Goal: Contribute content: Contribute content

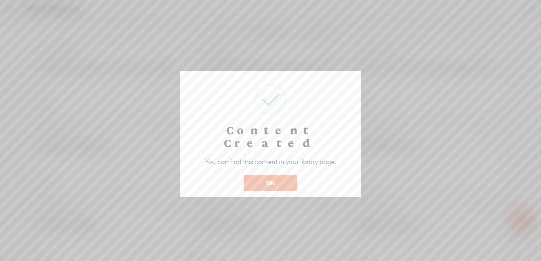
click at [283, 175] on button "OK" at bounding box center [271, 183] width 54 height 16
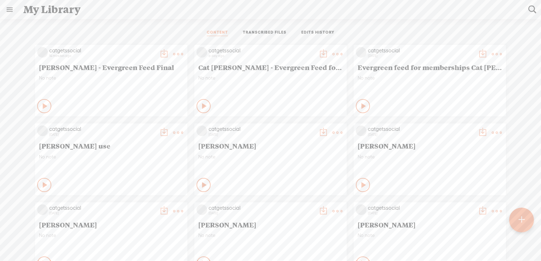
click at [173, 53] on t at bounding box center [178, 54] width 10 height 10
click at [523, 220] on t at bounding box center [522, 220] width 6 height 16
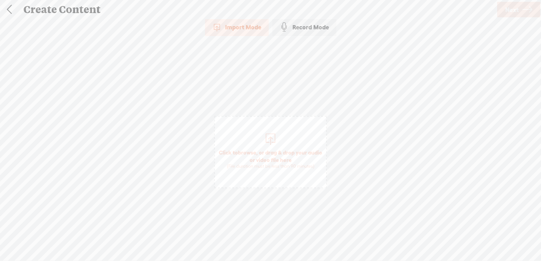
click at [256, 152] on span "browse" at bounding box center [247, 152] width 18 height 6
click at [521, 11] on link "Next" at bounding box center [518, 10] width 43 height 16
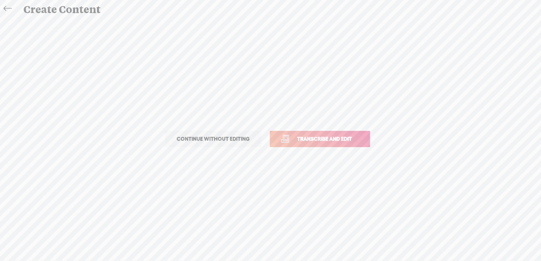
click at [324, 137] on span "Transcribe and edit" at bounding box center [325, 139] width 70 height 8
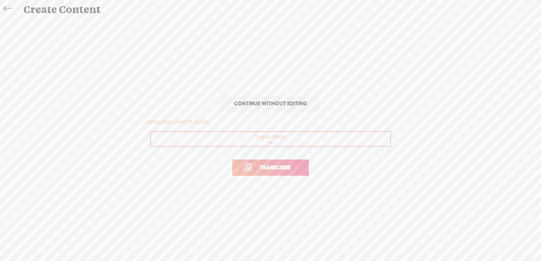
click at [273, 168] on span "Transcribe" at bounding box center [275, 168] width 46 height 8
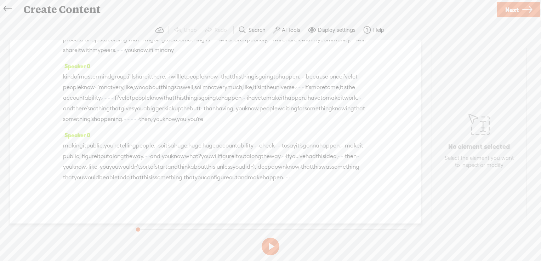
scroll to position [1294, 0]
click at [286, 28] on label "AI Tools" at bounding box center [291, 30] width 18 height 7
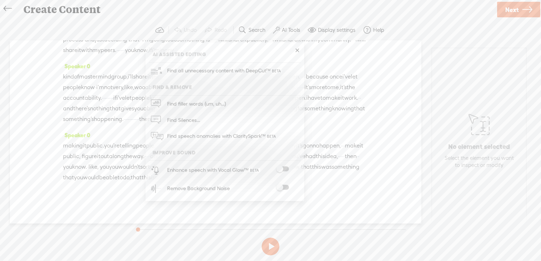
click at [286, 169] on span at bounding box center [282, 169] width 13 height 5
click at [284, 184] on div "Remove Background Noise" at bounding box center [233, 188] width 136 height 18
click at [288, 169] on span at bounding box center [282, 169] width 13 height 5
click at [285, 188] on span at bounding box center [282, 187] width 13 height 5
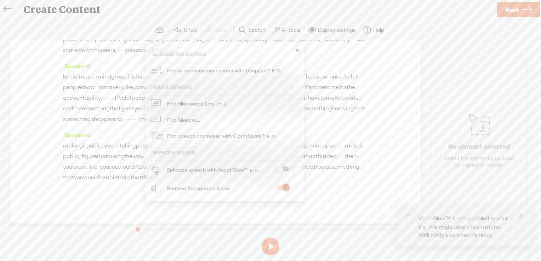
click at [155, 162] on span "start" at bounding box center [161, 167] width 12 height 11
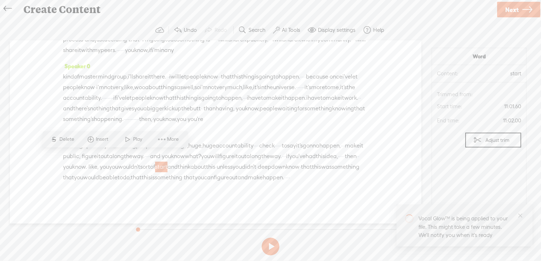
click at [155, 162] on span "start" at bounding box center [161, 167] width 12 height 11
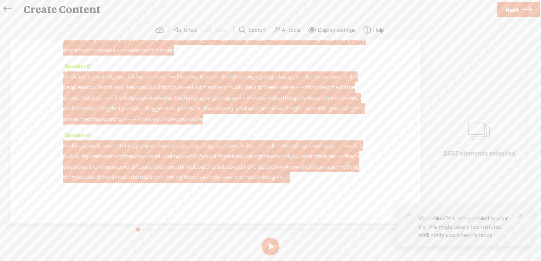
click at [393, 145] on div "Speaker 0 · · · · · · hello. · so hi there. my name is [PERSON_NAME]. · · · · a…" at bounding box center [215, 131] width 411 height 183
click at [282, 29] on label "AI Tools" at bounding box center [291, 30] width 18 height 7
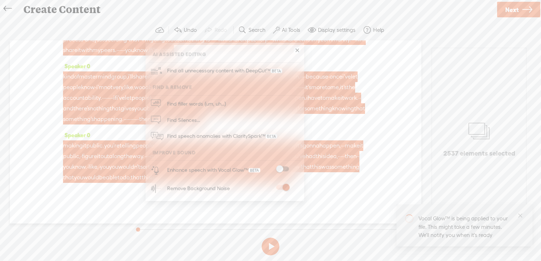
click at [287, 141] on span "say" at bounding box center [291, 146] width 9 height 11
click at [118, 162] on span "wouldn't" at bounding box center [129, 167] width 22 height 11
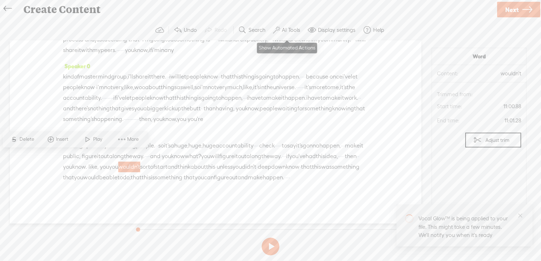
click at [289, 27] on label "AI Tools" at bounding box center [291, 30] width 18 height 7
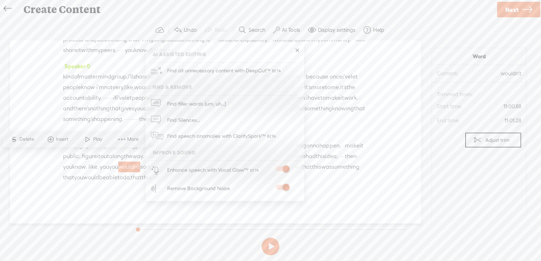
click at [517, 7] on span "Next" at bounding box center [511, 10] width 13 height 18
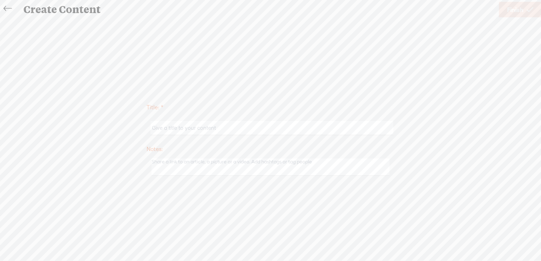
click at [224, 125] on input "text" at bounding box center [271, 128] width 242 height 14
click at [344, 106] on label "Title: *" at bounding box center [271, 108] width 248 height 15
click at [263, 134] on input "Just t" at bounding box center [271, 128] width 242 height 14
type input "Just take action"
click at [513, 11] on span "Finish" at bounding box center [515, 10] width 16 height 18
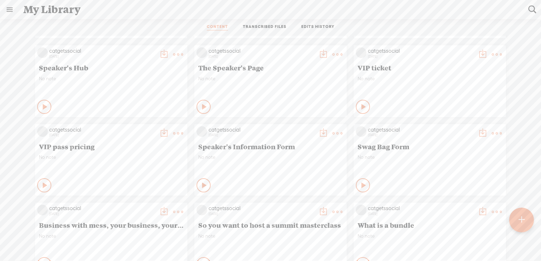
scroll to position [1985, 0]
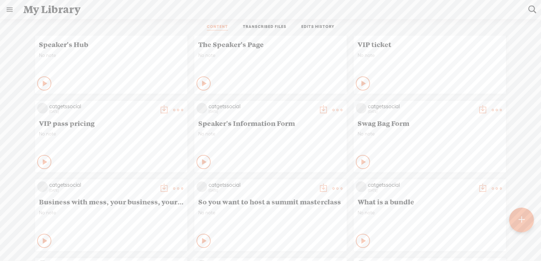
drag, startPoint x: 523, startPoint y: 205, endPoint x: 517, endPoint y: 276, distance: 72.1
click at [517, 261] on html "Hold on tight . . . catgetssocial HOME MY CONTENT MY CHANNEL MY LIBRARY MY JOUR…" at bounding box center [270, 130] width 541 height 261
drag, startPoint x: 524, startPoint y: 203, endPoint x: 523, endPoint y: 222, distance: 18.4
click at [524, 216] on div at bounding box center [521, 216] width 25 height 32
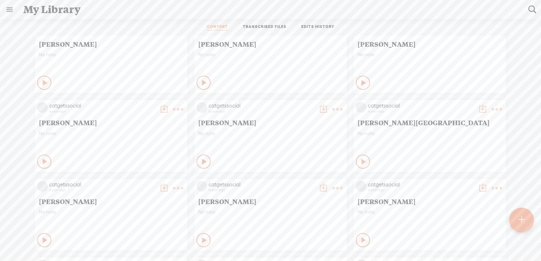
scroll to position [2663, 0]
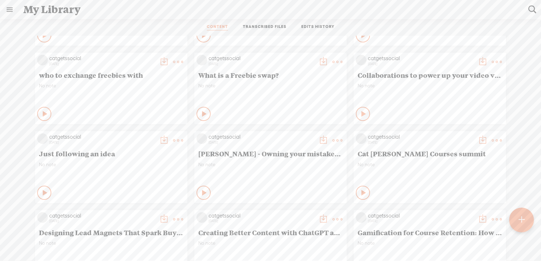
click at [85, 155] on span "Just following an idea" at bounding box center [111, 153] width 144 height 8
click at [173, 139] on t at bounding box center [178, 141] width 10 height 10
click at [133, 164] on link "Edit" at bounding box center [139, 164] width 71 height 16
